Goal: Register for event/course

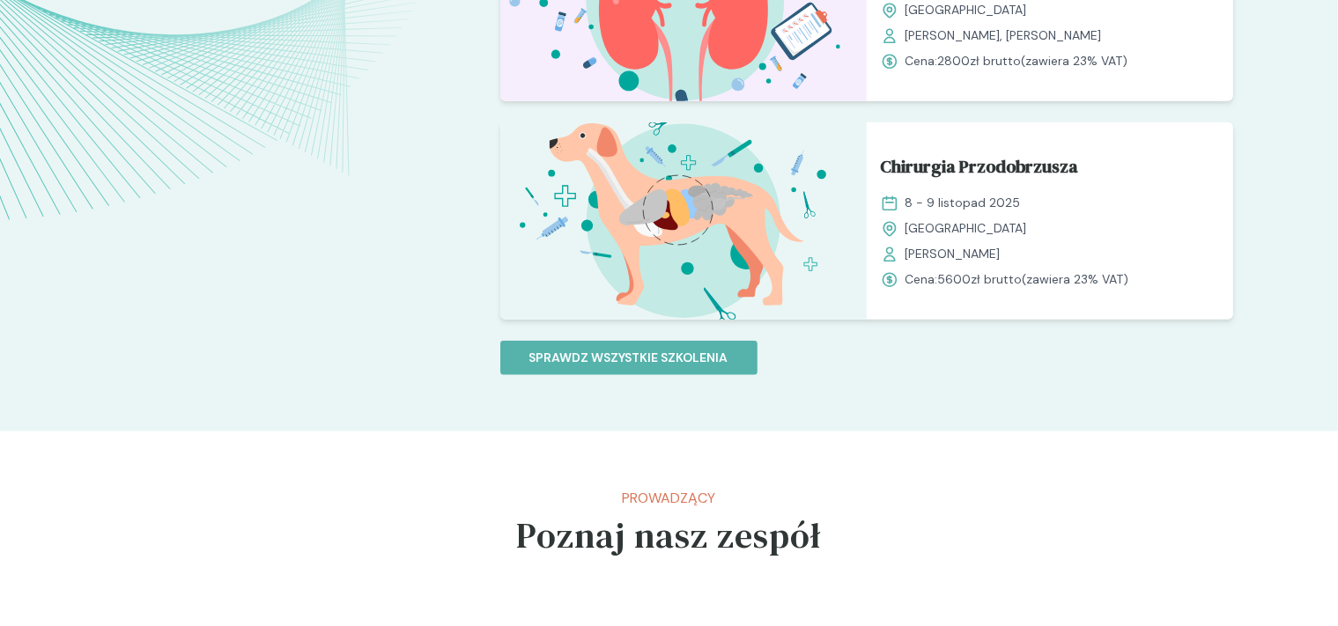
scroll to position [1696, 0]
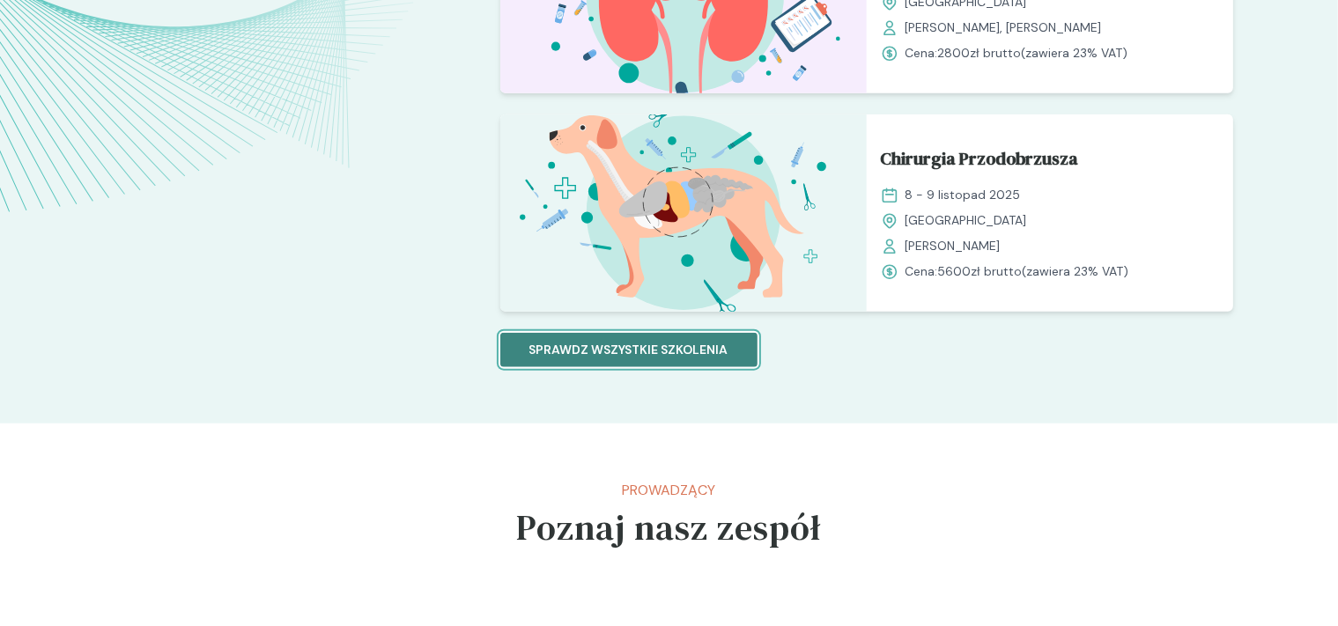
click at [586, 347] on p "Sprawdz wszystkie szkolenia" at bounding box center [628, 350] width 199 height 18
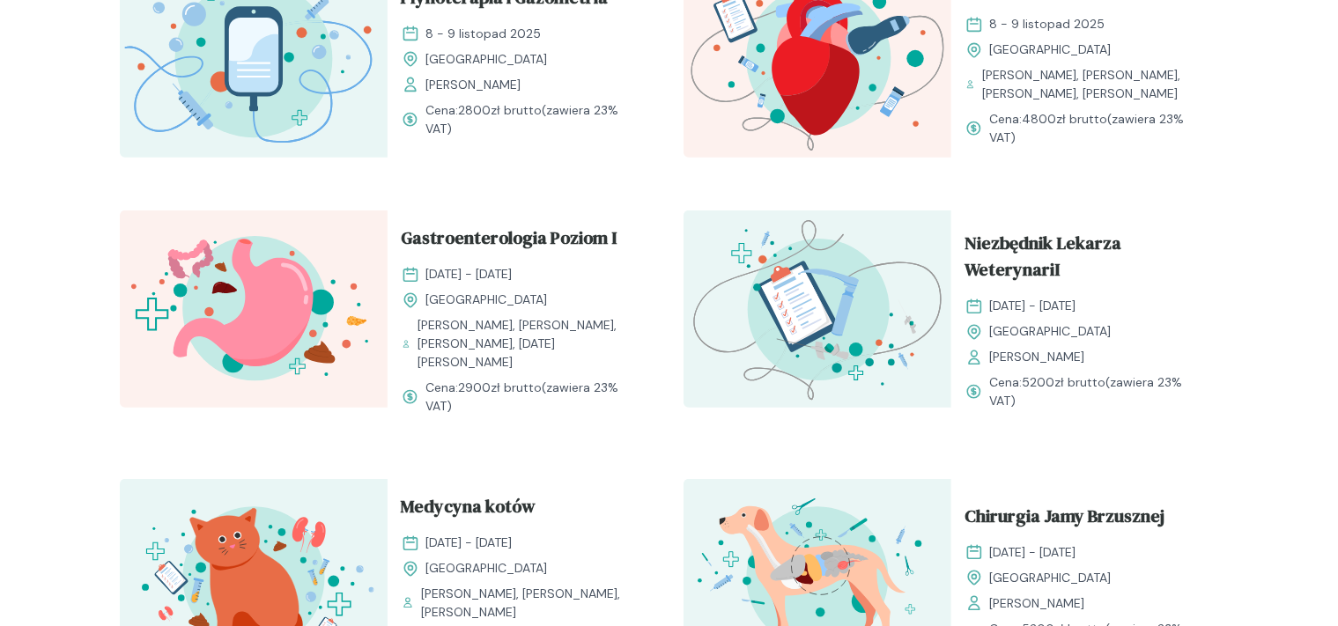
scroll to position [1071, 0]
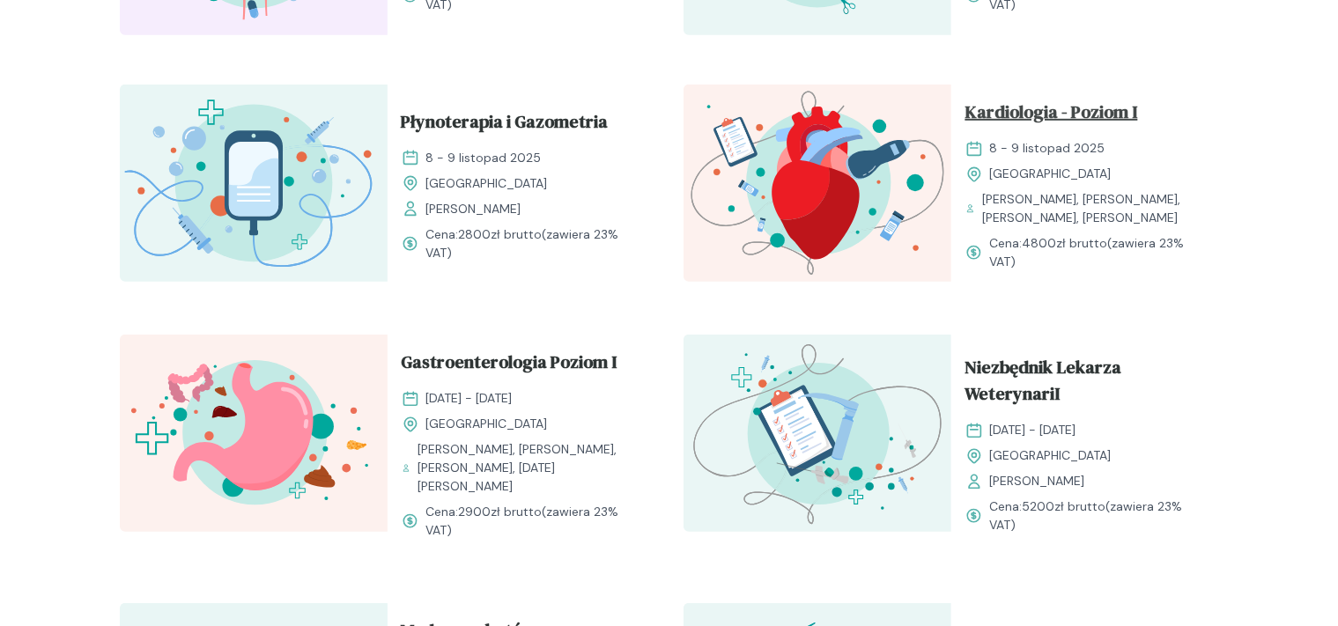
click at [1045, 118] on span "Kardiologia - Poziom I" at bounding box center [1051, 114] width 173 height 33
click at [1074, 106] on span "Kardiologia - Poziom I" at bounding box center [1051, 114] width 173 height 33
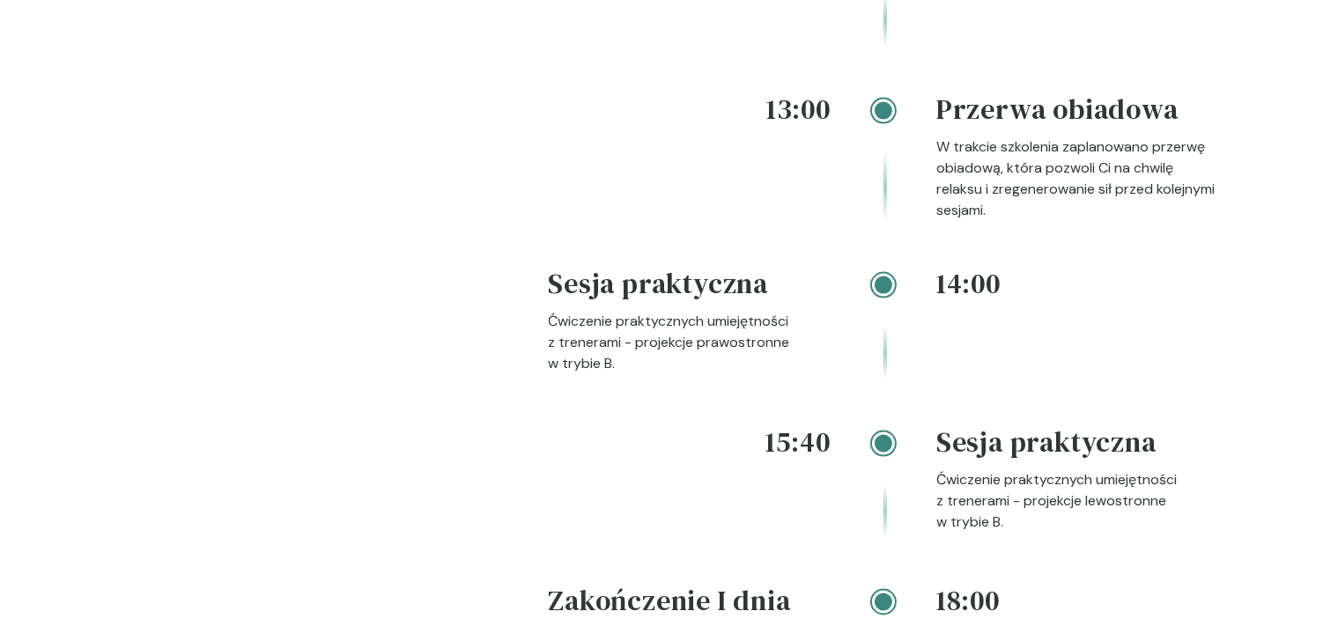
scroll to position [3007, 0]
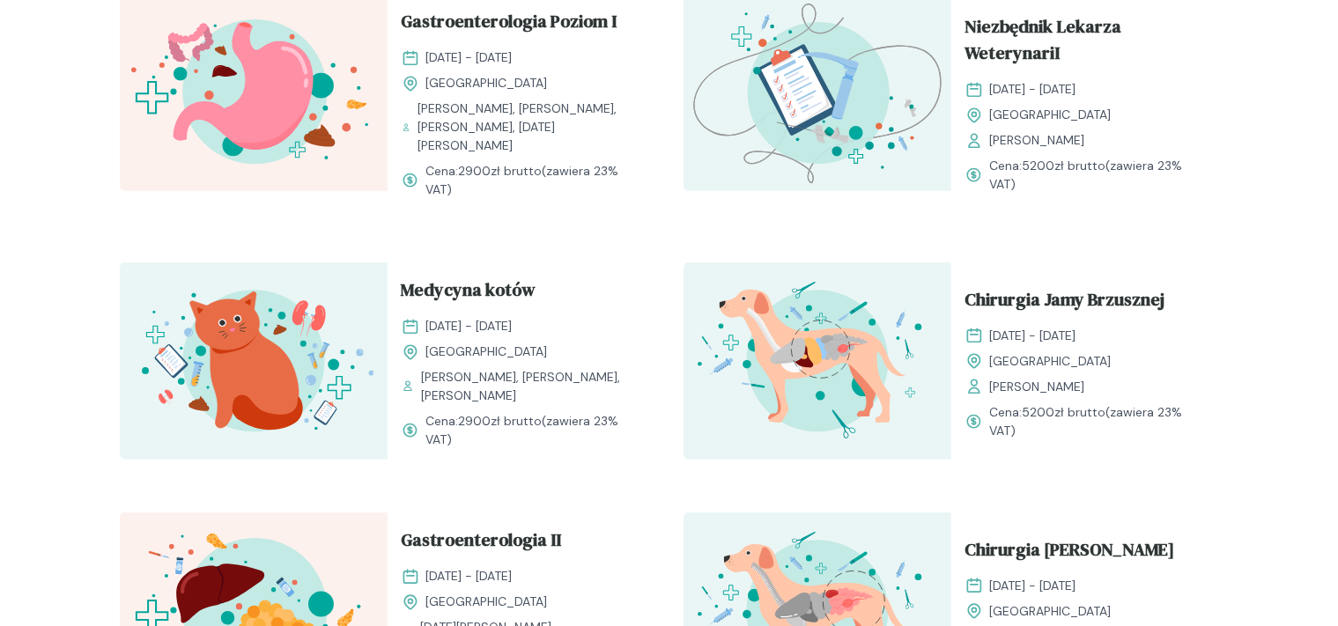
scroll to position [1412, 0]
click at [475, 276] on span "Medycyna kotów" at bounding box center [469, 292] width 135 height 33
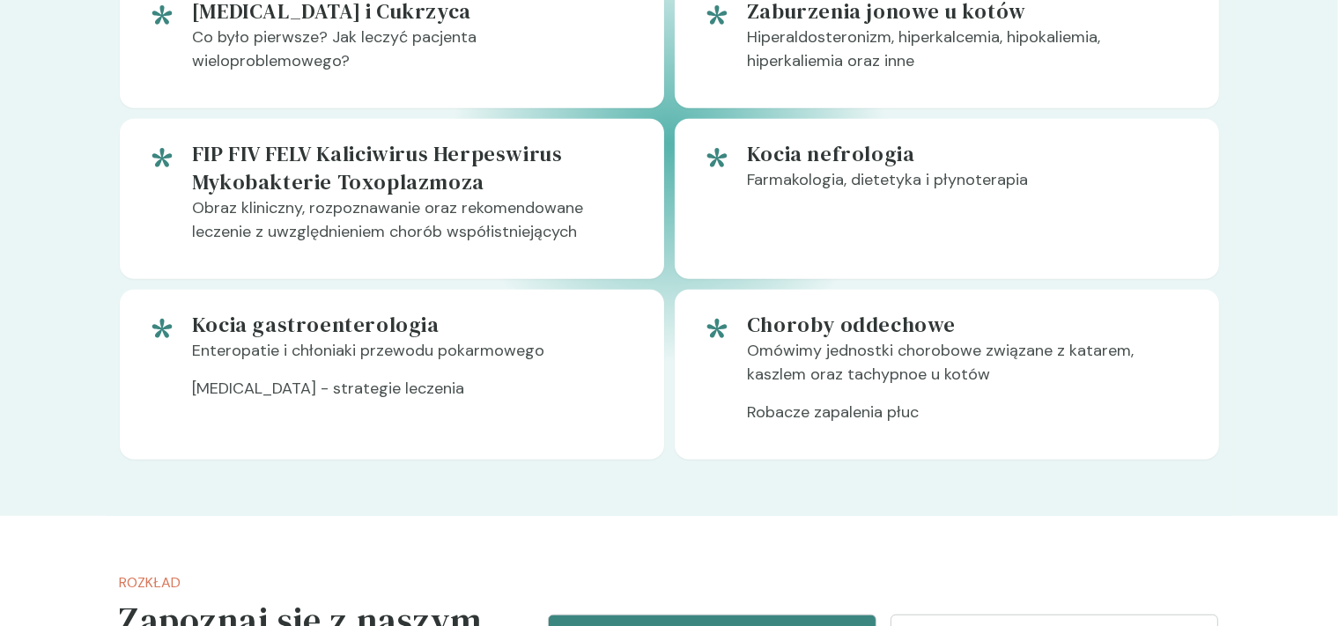
scroll to position [1654, 0]
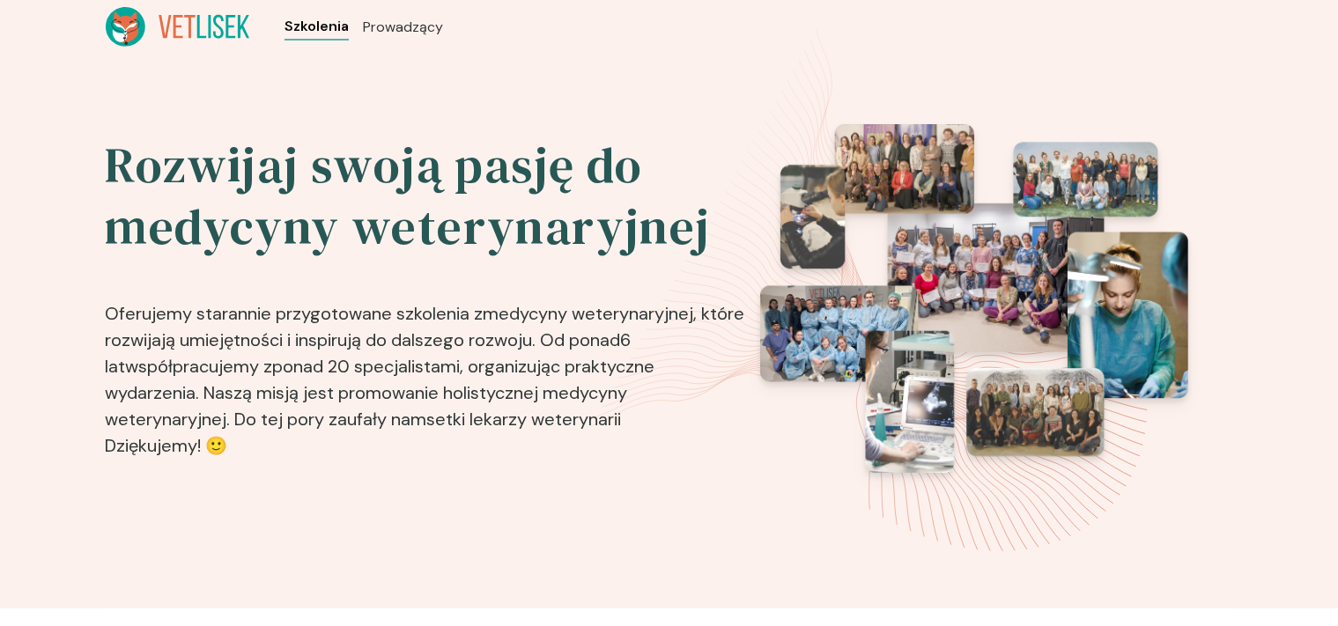
click at [313, 35] on span "Szkolenia" at bounding box center [316, 26] width 64 height 21
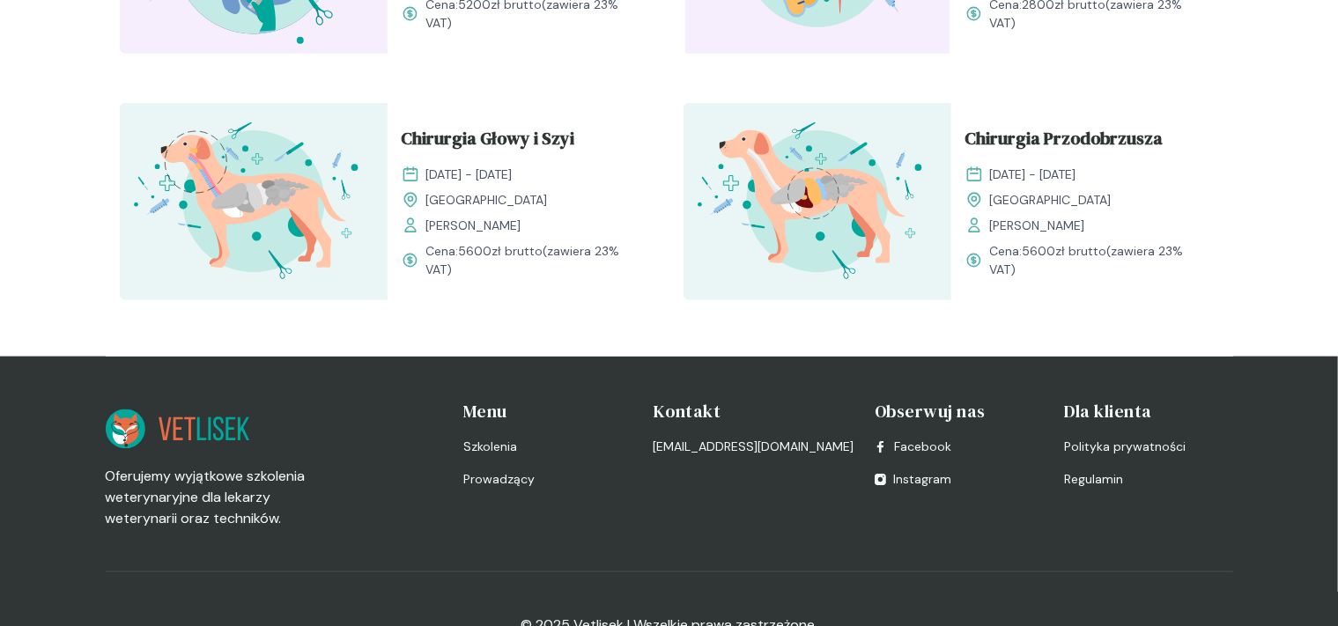
scroll to position [2358, 0]
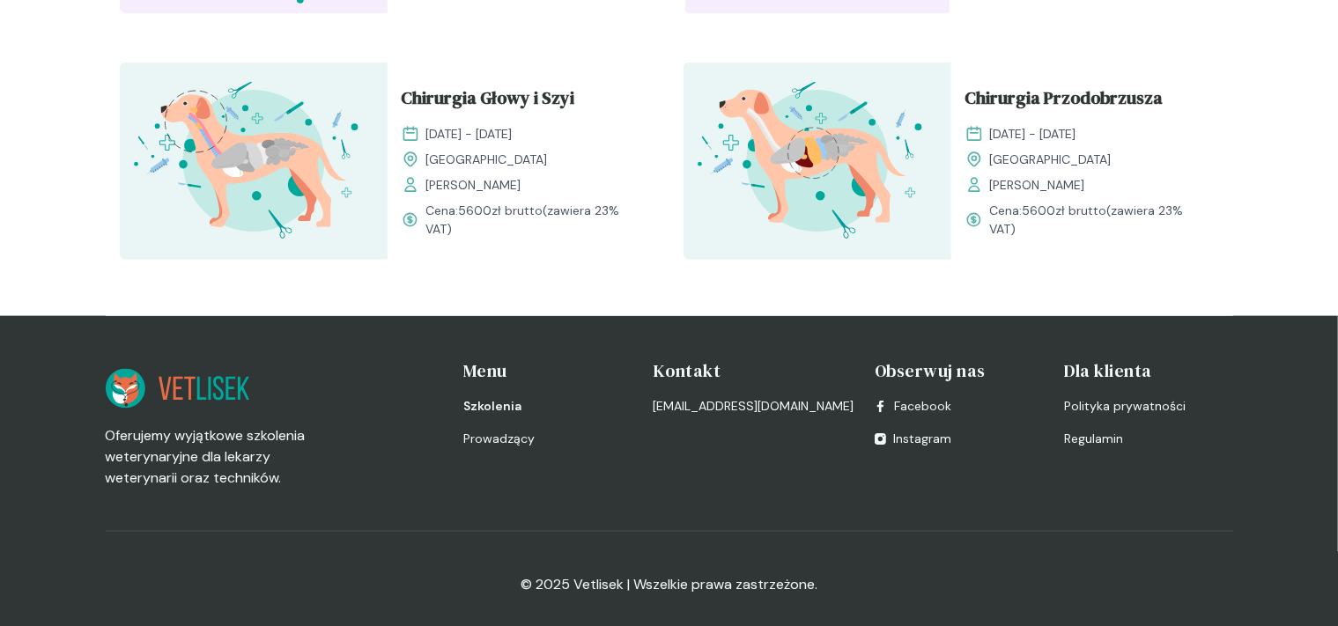
click at [510, 402] on span "Szkolenia" at bounding box center [492, 406] width 58 height 18
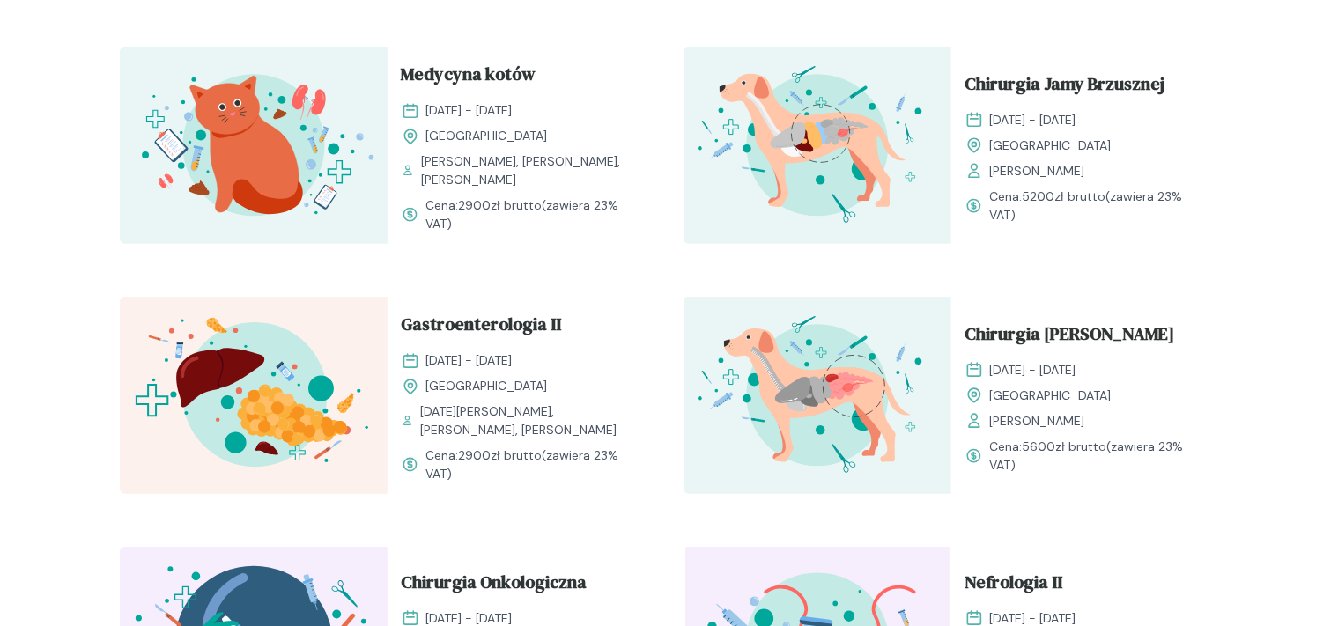
scroll to position [1874, 0]
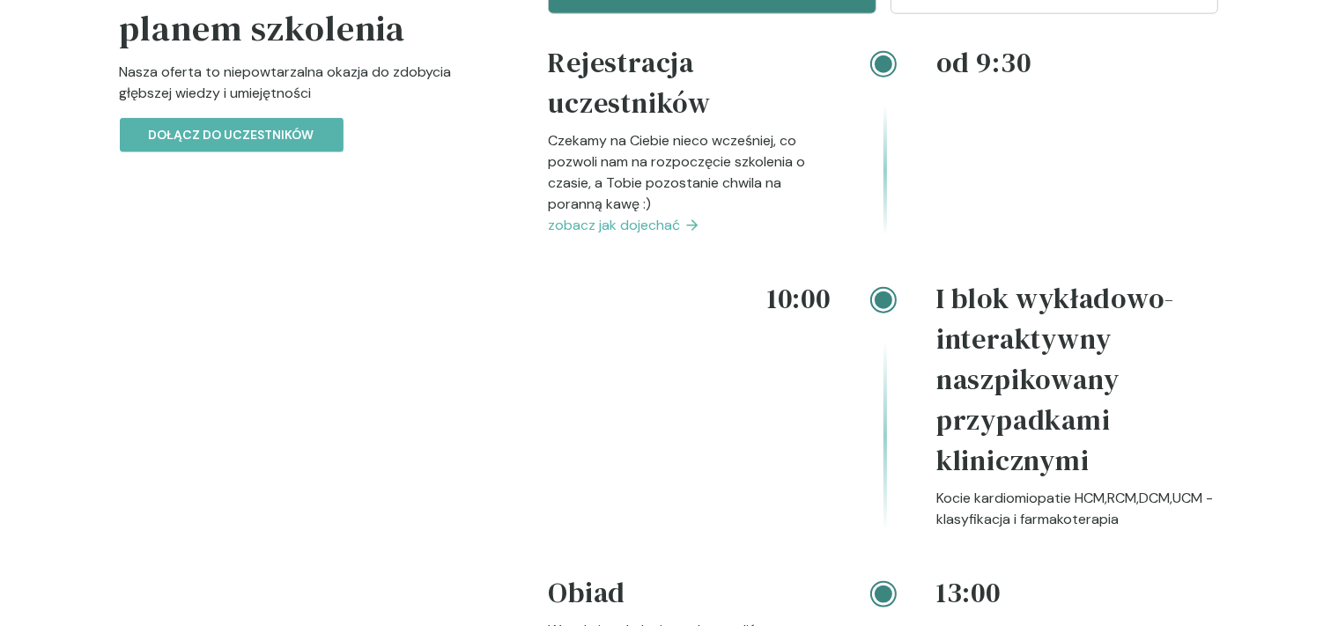
scroll to position [1752, 0]
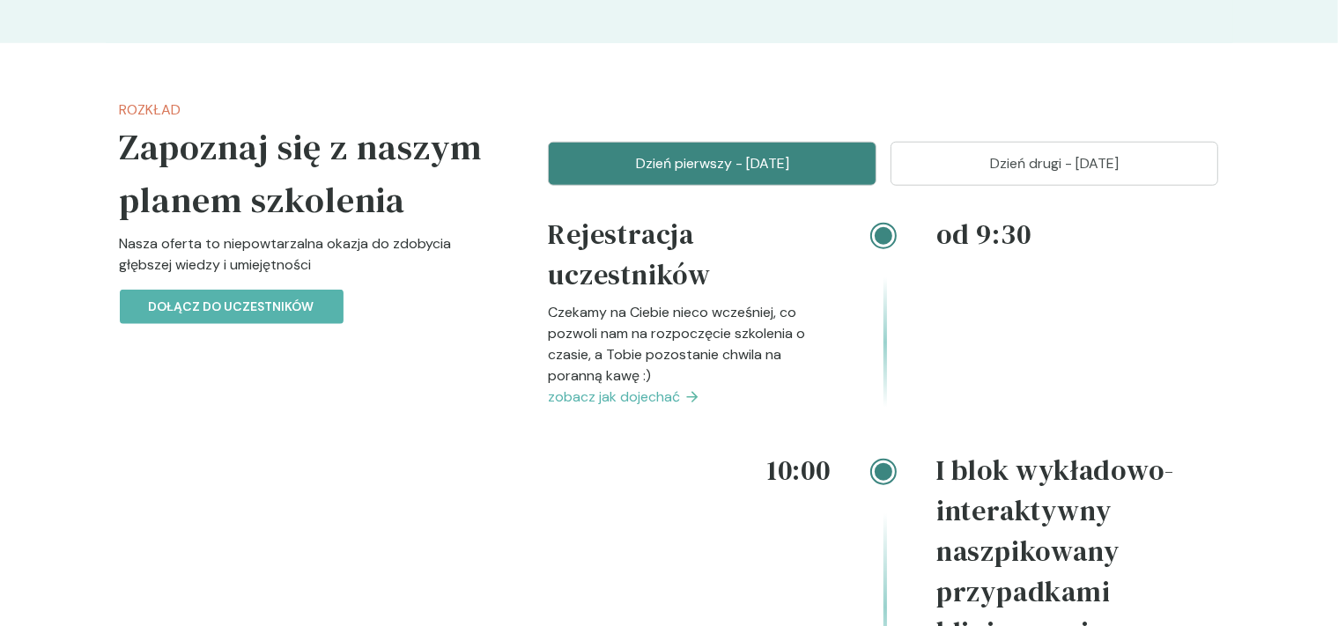
click at [1039, 174] on button "Dzień drugi - 21 wrzesień" at bounding box center [1054, 164] width 329 height 44
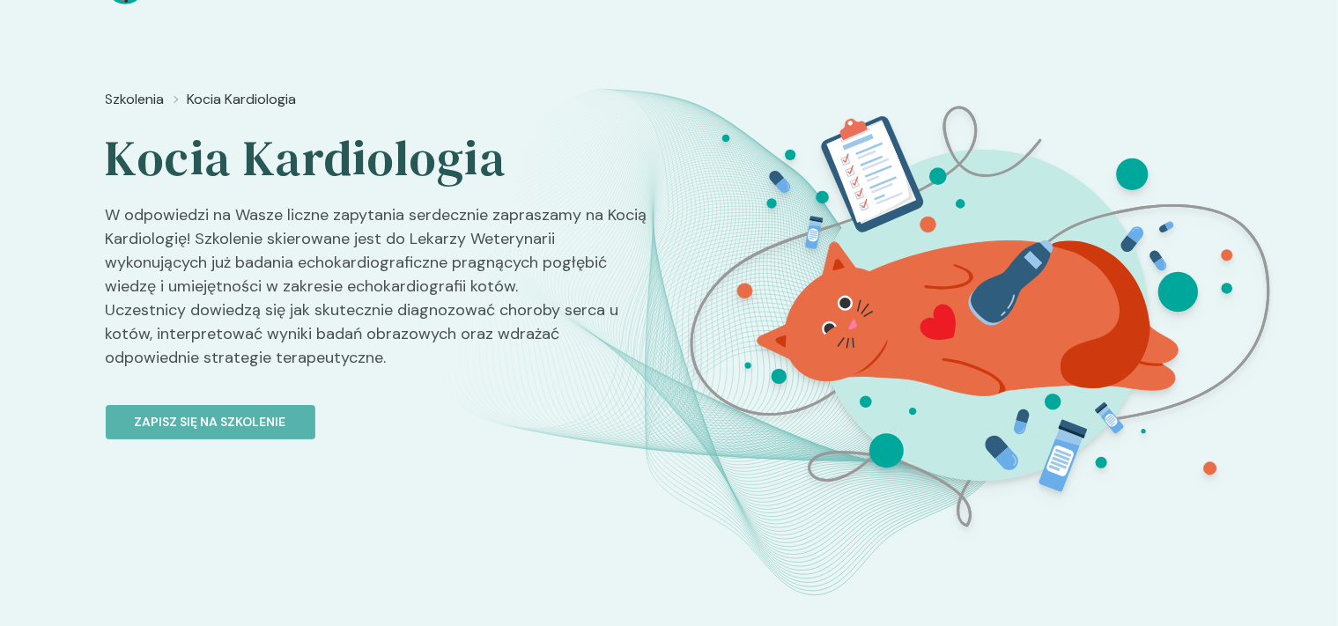
scroll to position [0, 0]
